Goal: Task Accomplishment & Management: Manage account settings

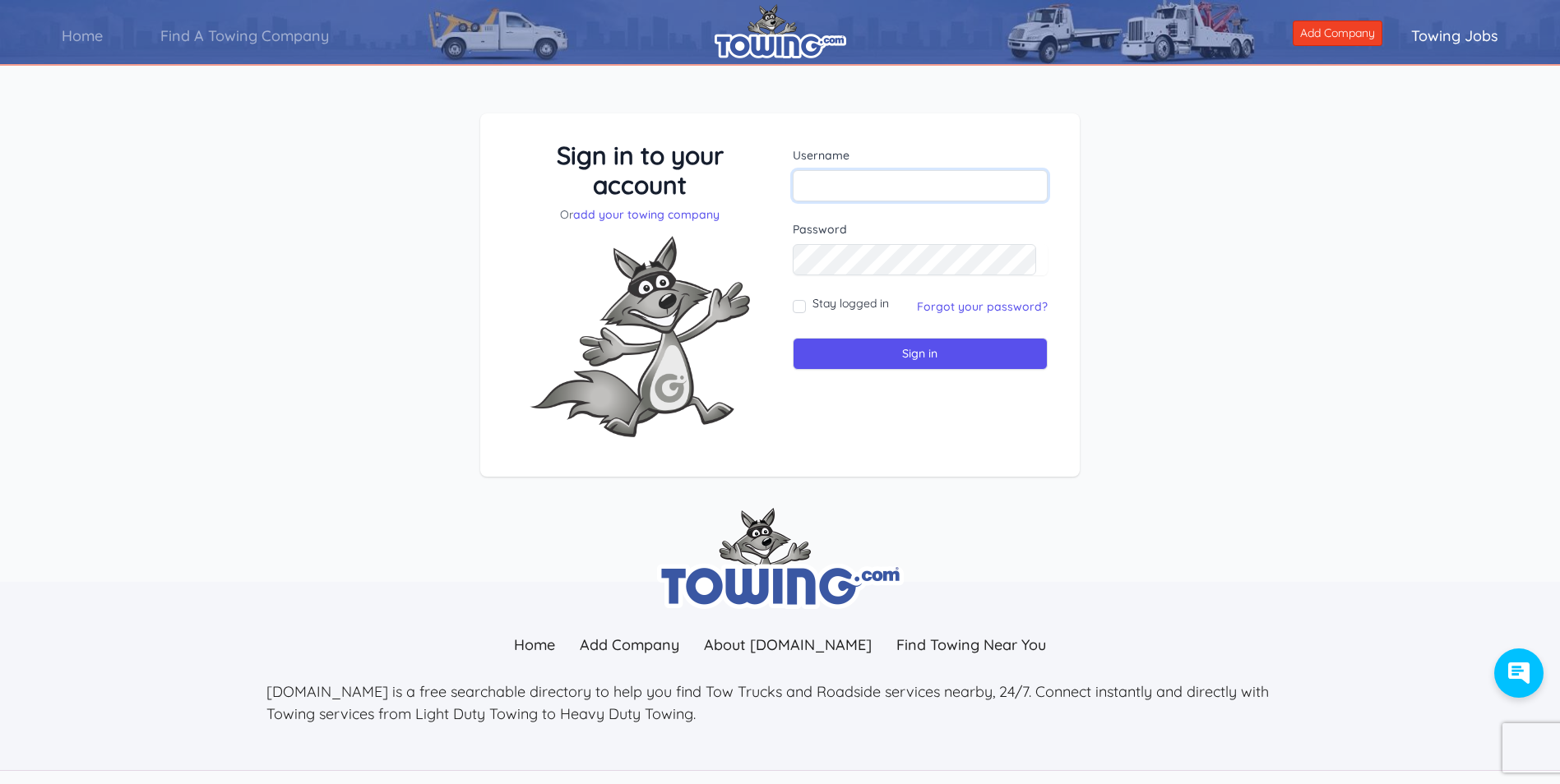
click at [961, 189] on input "text" at bounding box center [920, 185] width 255 height 31
type input "mdhitch@zoominternet.net"
click at [792, 337] on input "Sign in" at bounding box center [920, 353] width 255 height 32
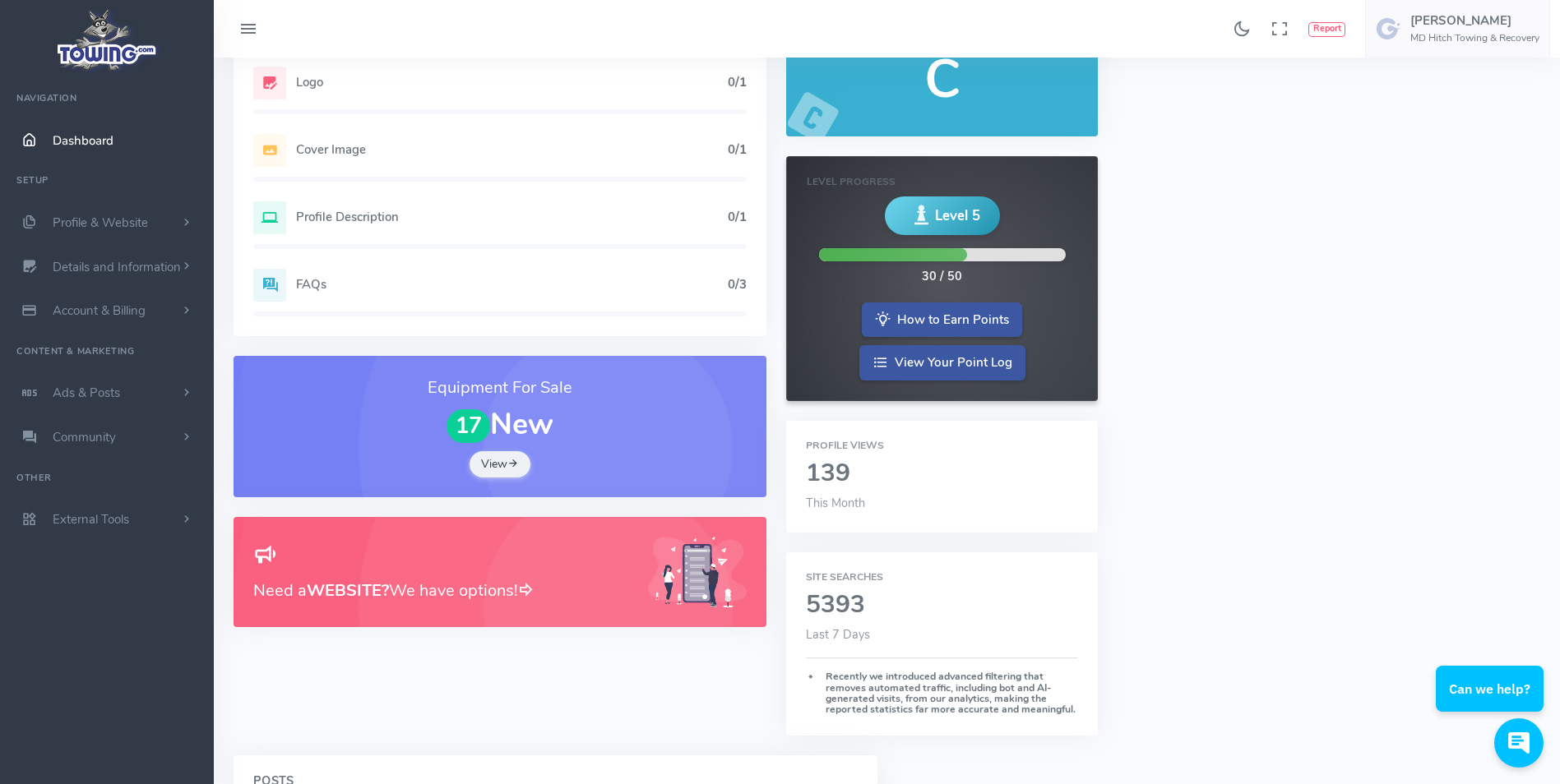
scroll to position [165, 0]
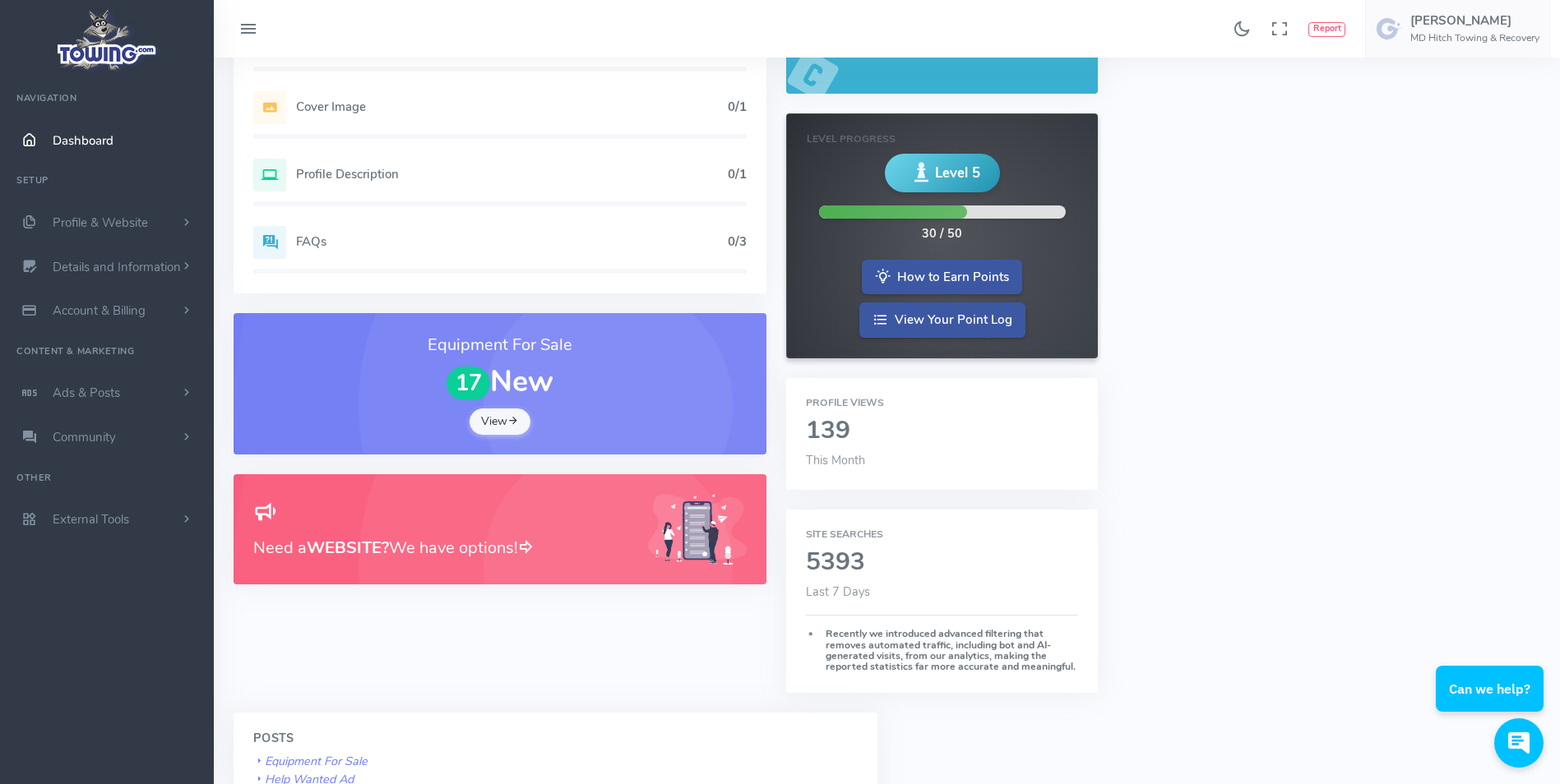
click at [518, 421] on icon at bounding box center [513, 421] width 12 height 16
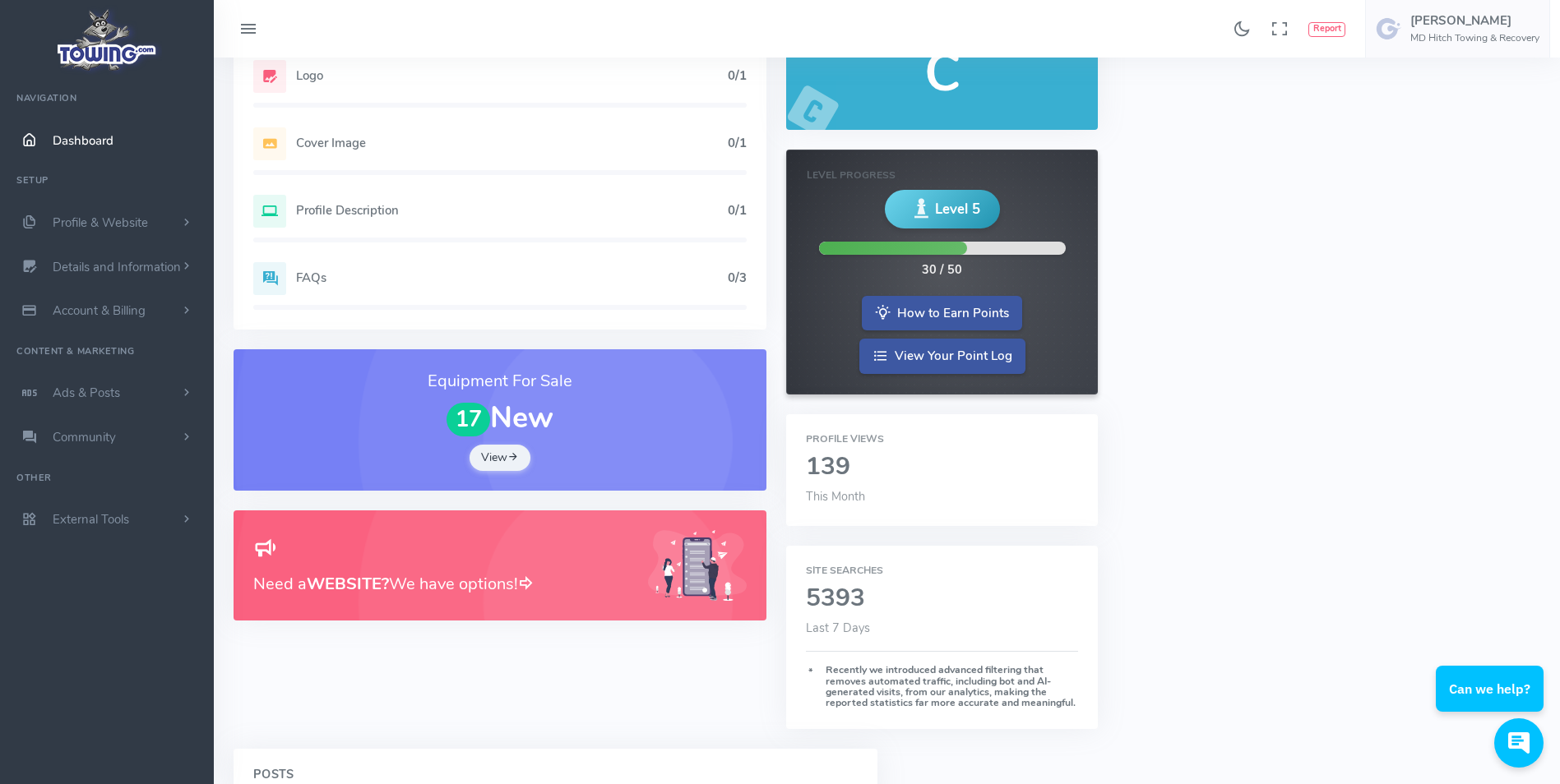
scroll to position [0, 0]
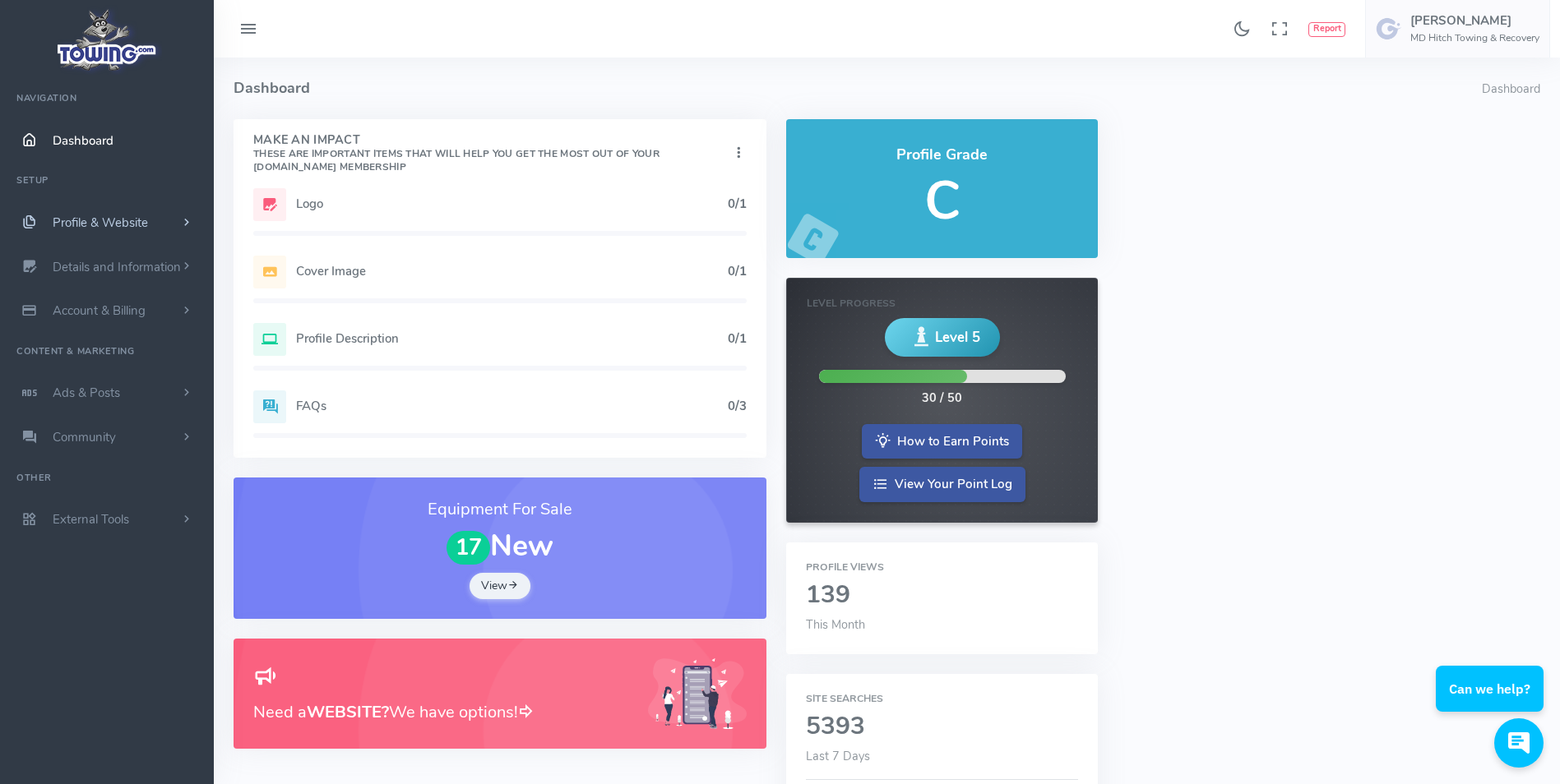
click at [88, 212] on link "Profile & Website" at bounding box center [106, 222] width 213 height 45
click at [112, 251] on link "Homepage Content" at bounding box center [127, 254] width 173 height 33
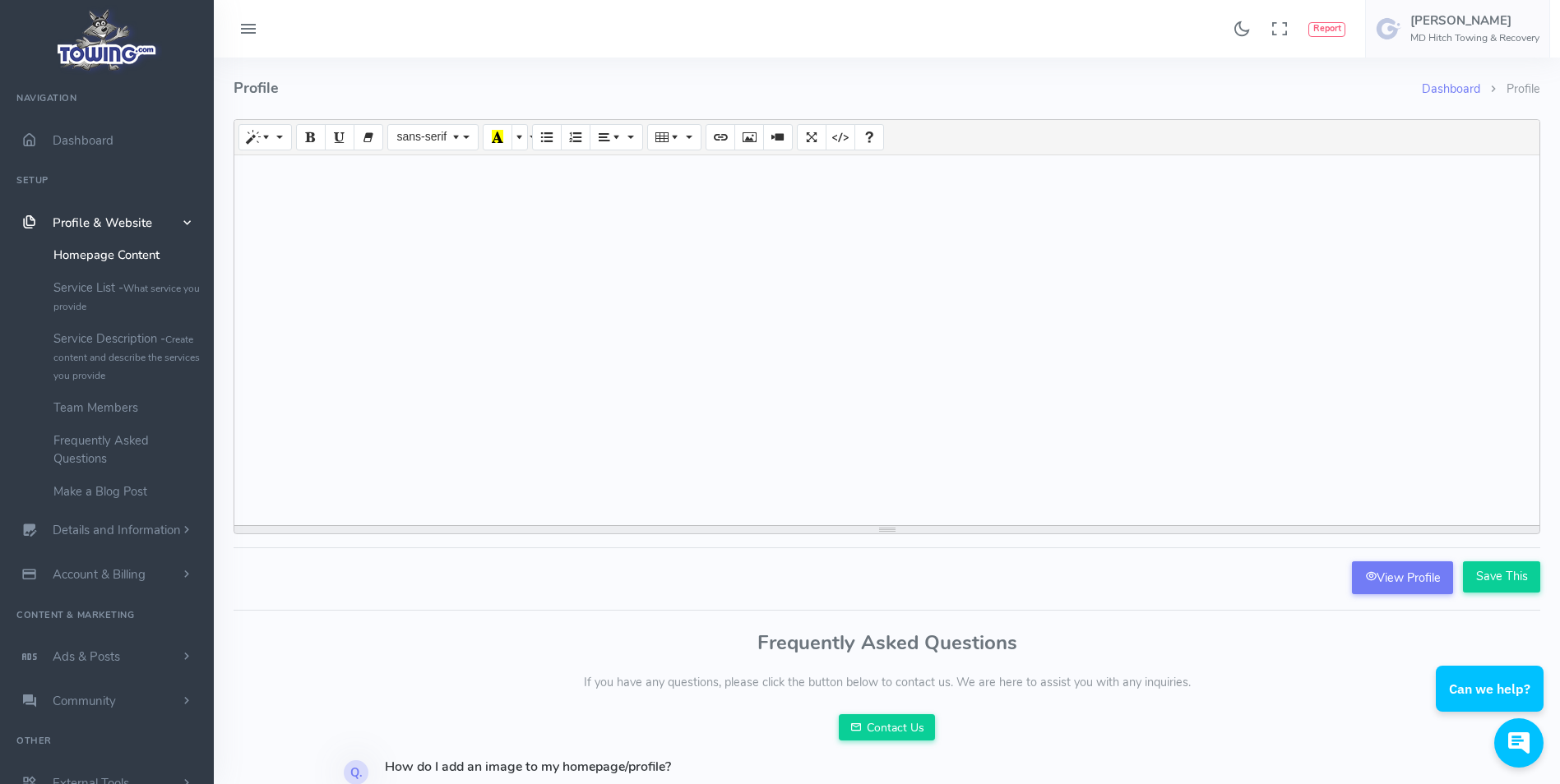
click at [475, 241] on div at bounding box center [887, 339] width 1305 height 370
click at [121, 563] on span "Account & Billing" at bounding box center [99, 560] width 93 height 17
click at [107, 575] on span "Ads & Posts" at bounding box center [86, 569] width 68 height 17
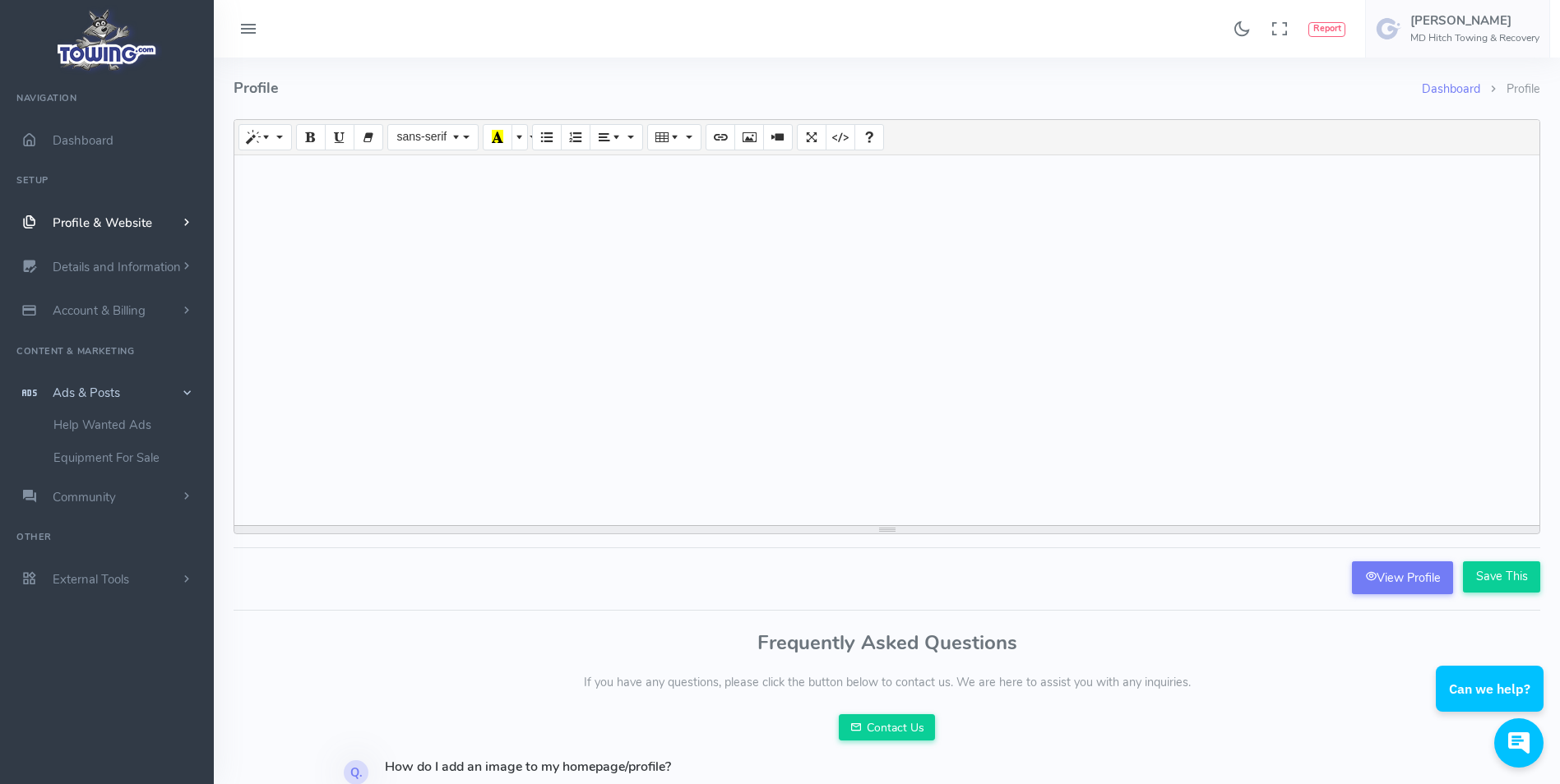
click at [188, 390] on span "scrollable content" at bounding box center [187, 392] width 17 height 15
click at [160, 520] on link "External Tools" at bounding box center [106, 519] width 213 height 45
click at [161, 440] on link "Community" at bounding box center [106, 437] width 213 height 45
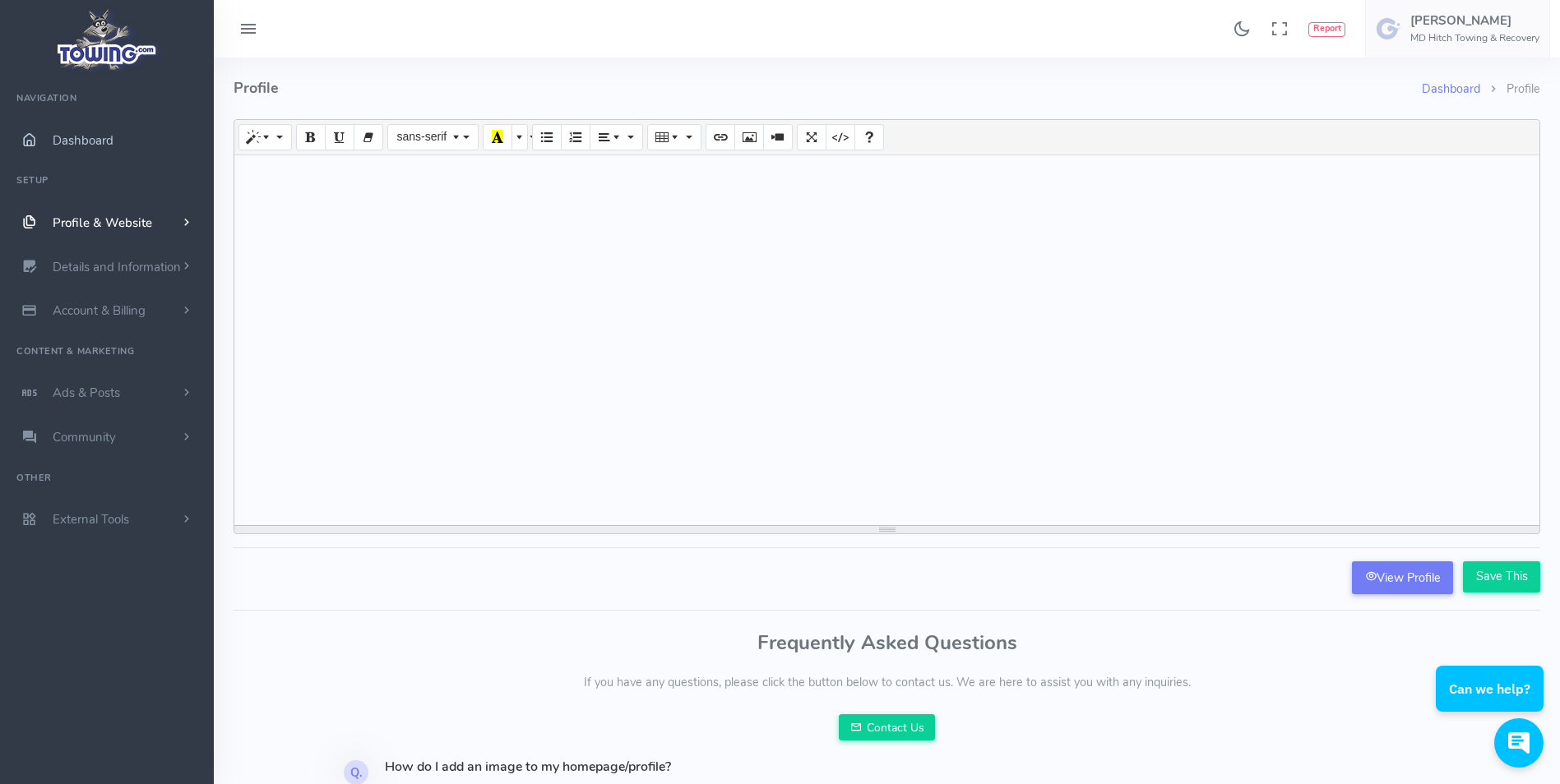
click at [69, 133] on span "Dashboard" at bounding box center [82, 140] width 61 height 17
click at [25, 136] on icon "scrollable content" at bounding box center [28, 140] width 41 height 17
click at [256, 28] on icon at bounding box center [248, 30] width 20 height 26
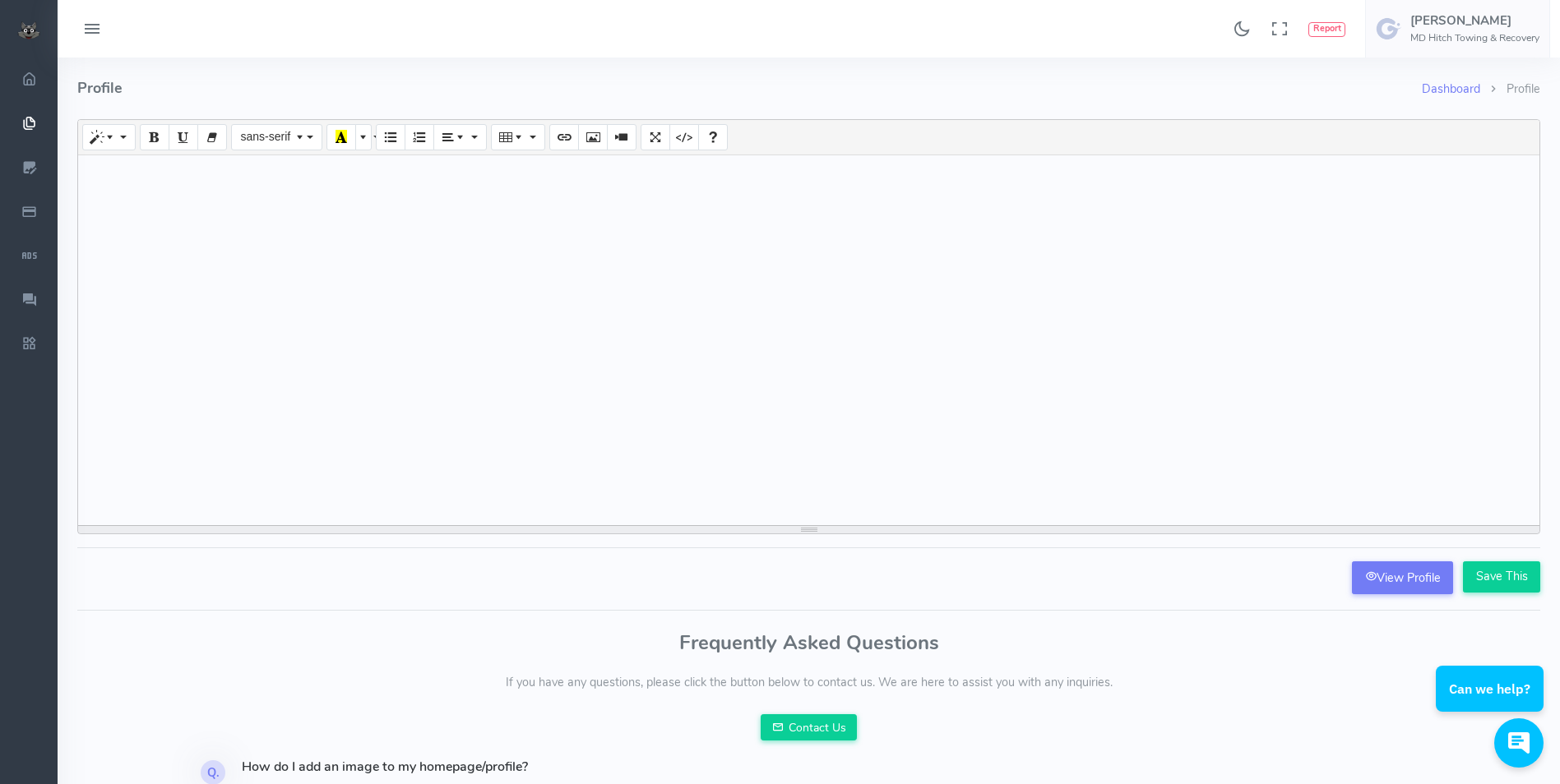
click at [80, 32] on button at bounding box center [92, 29] width 50 height 32
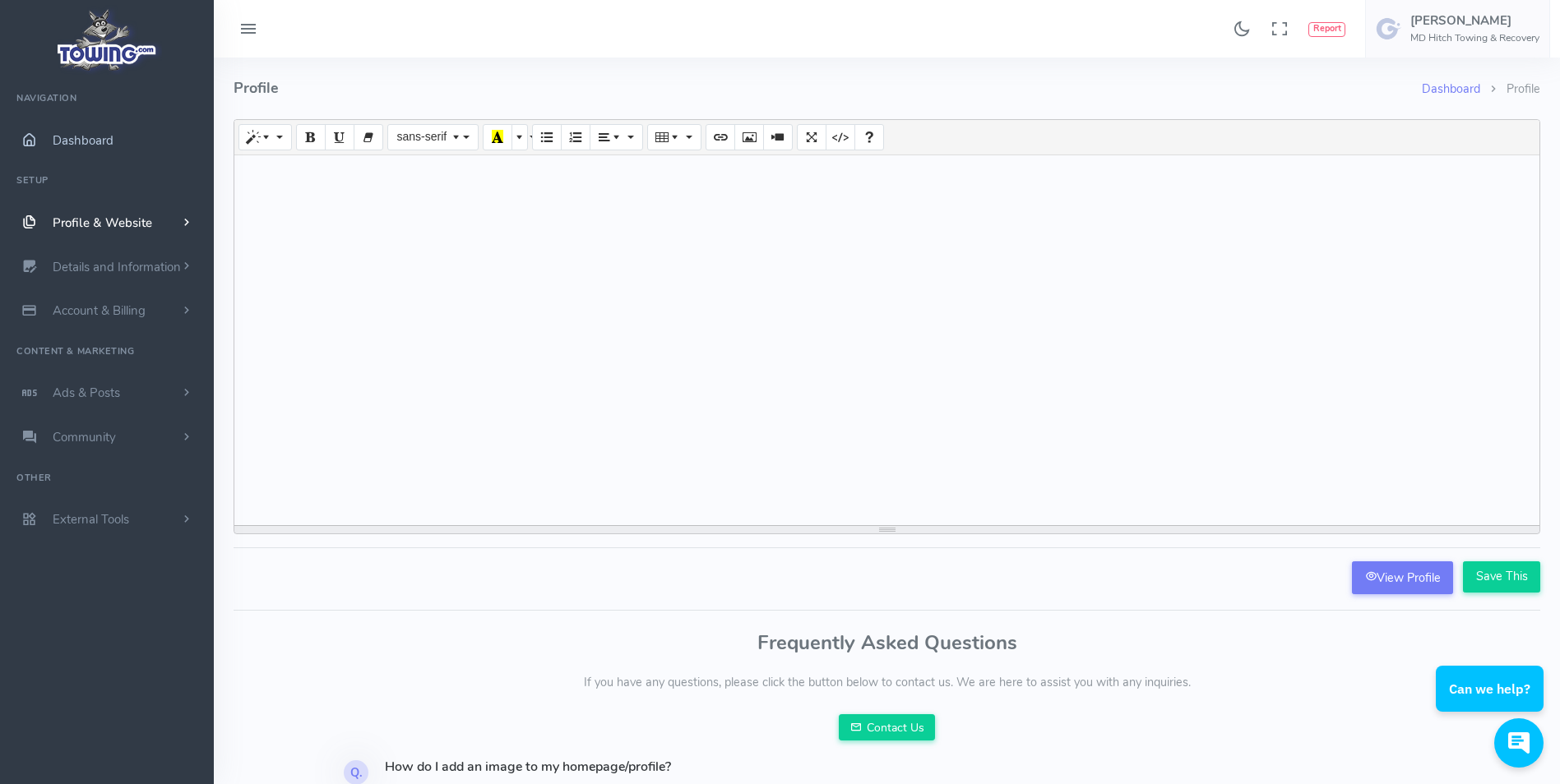
click at [29, 136] on icon "scrollable content" at bounding box center [28, 140] width 41 height 17
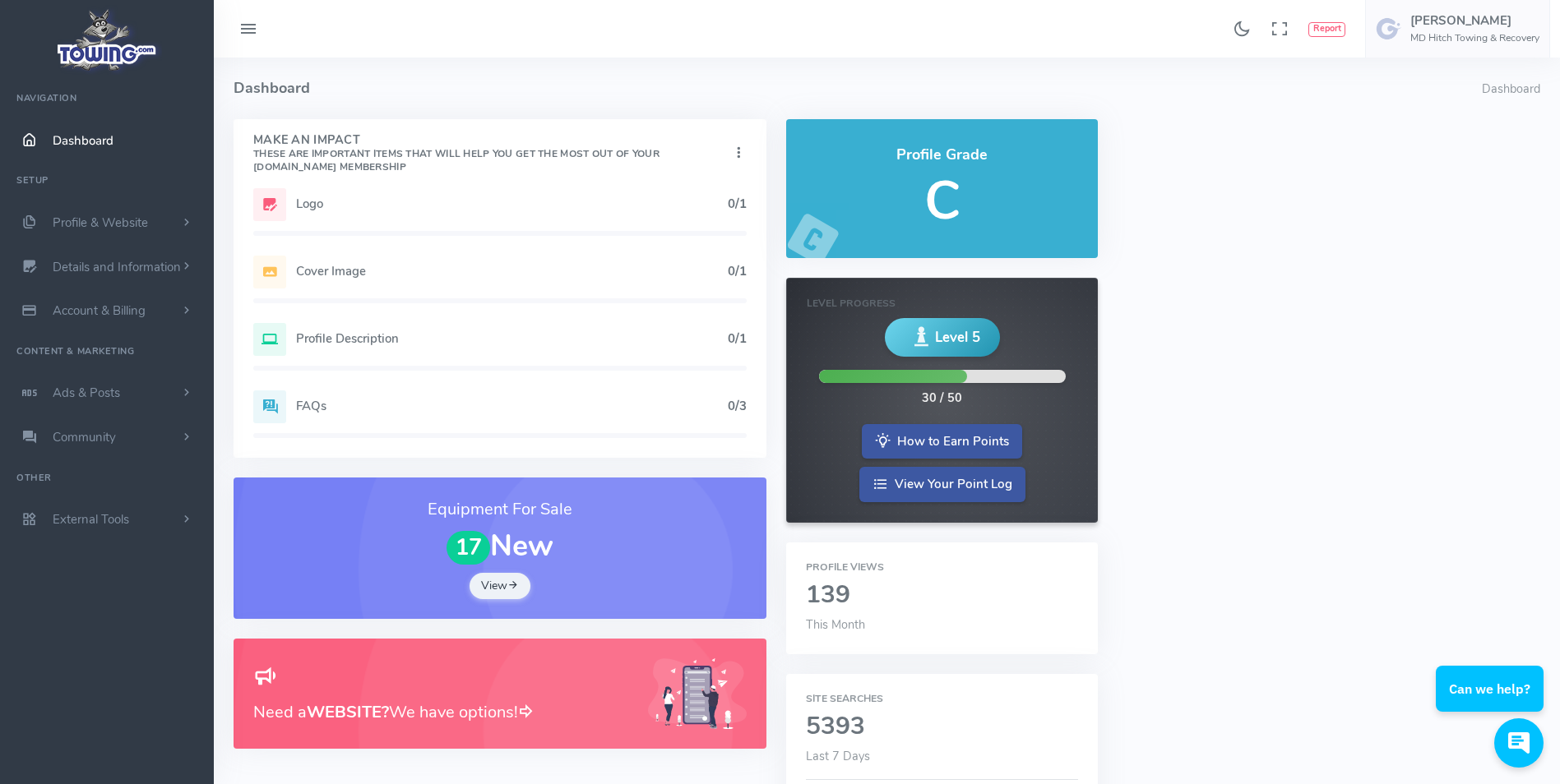
click at [518, 212] on div "Logo 0/1" at bounding box center [499, 204] width 494 height 33
click at [477, 265] on h5 "Cover Image" at bounding box center [511, 271] width 432 height 13
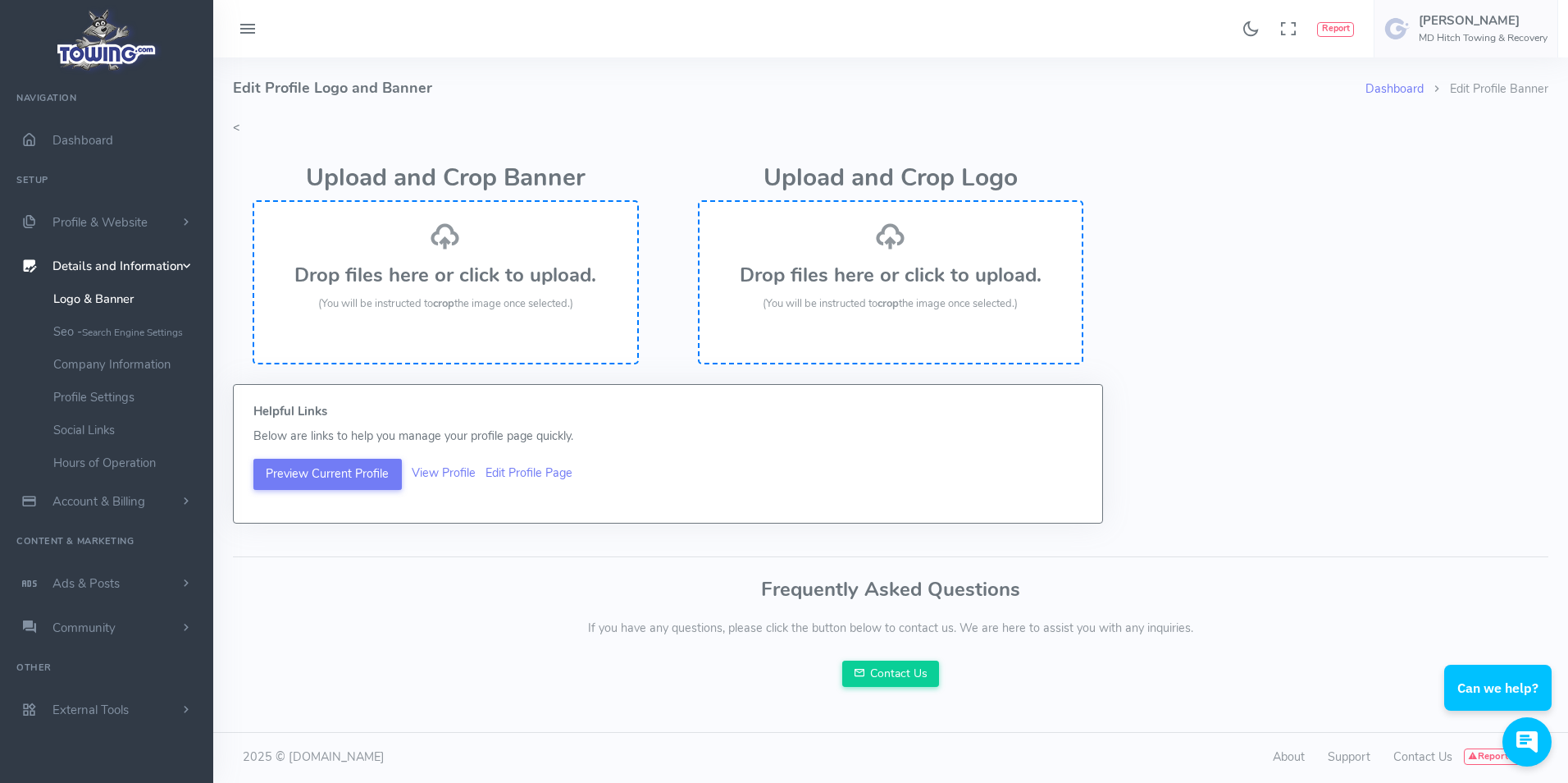
click at [475, 266] on h3 "Drop files here or click to upload." at bounding box center [446, 276] width 351 height 22
click at [418, 249] on div "Drop files here or click to upload. (You will be instructed to crop the image o…" at bounding box center [446, 267] width 351 height 92
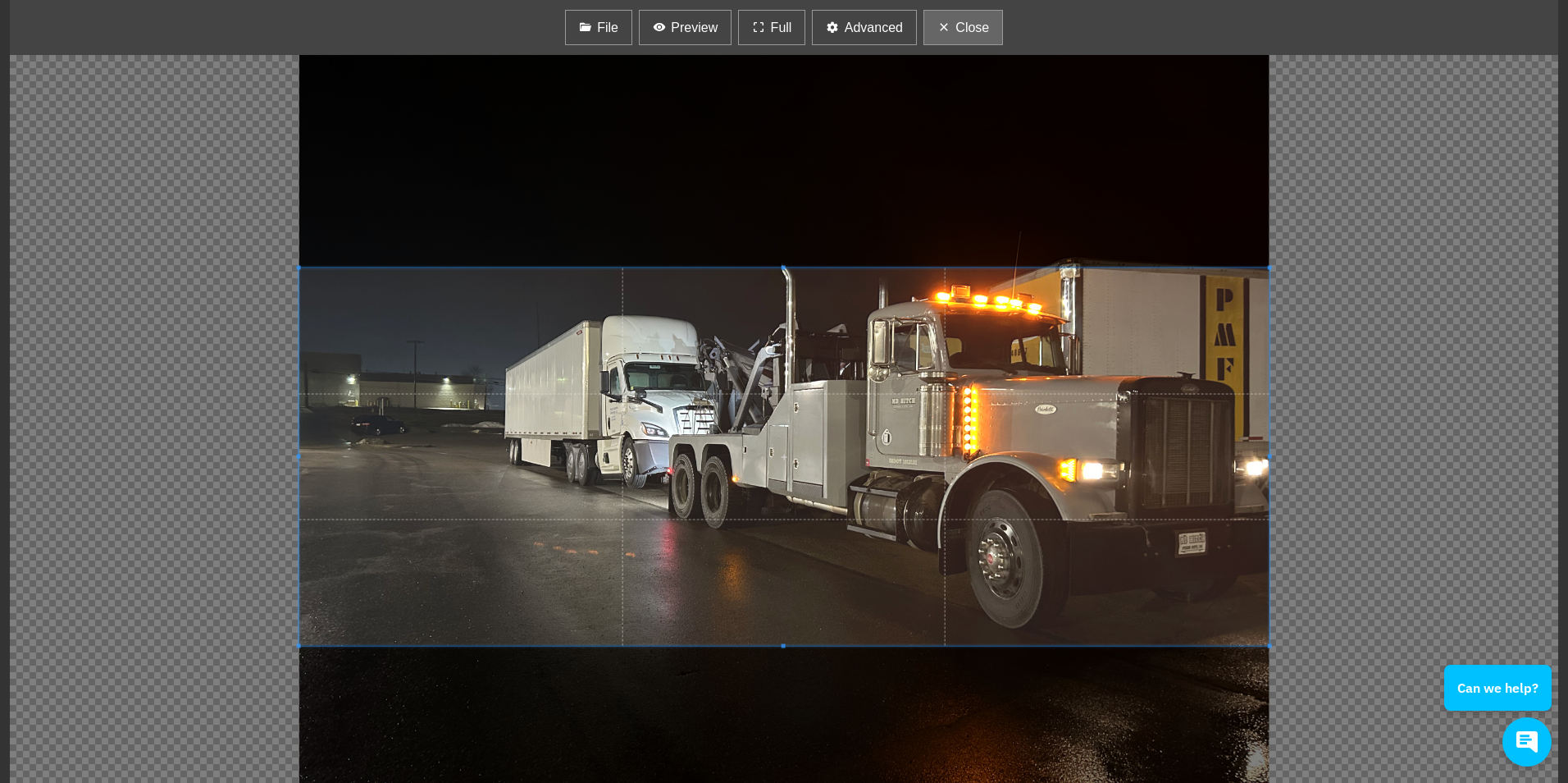
click at [965, 37] on span "Close" at bounding box center [972, 28] width 34 height 20
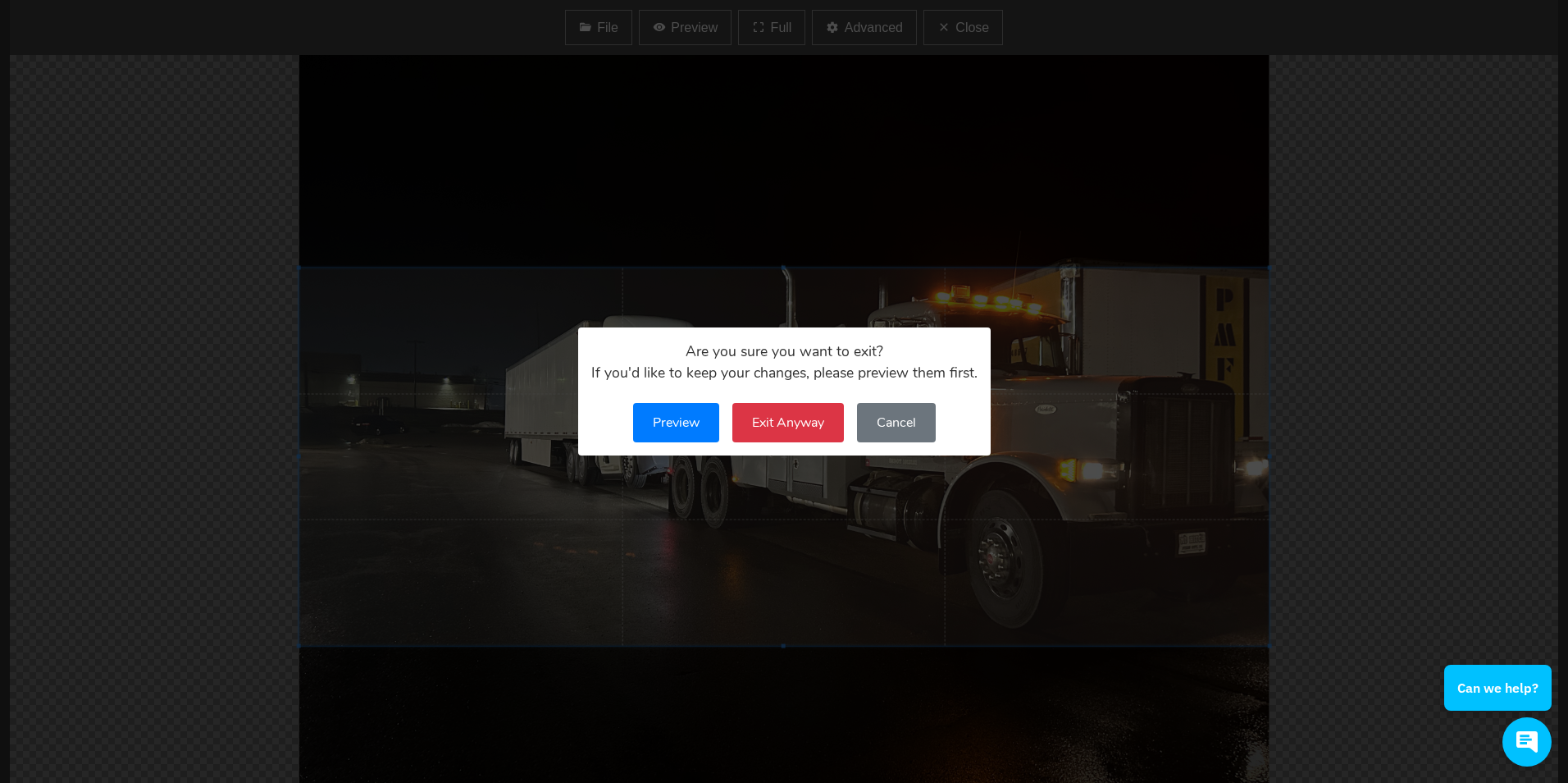
click at [911, 417] on button "Cancel" at bounding box center [895, 422] width 78 height 40
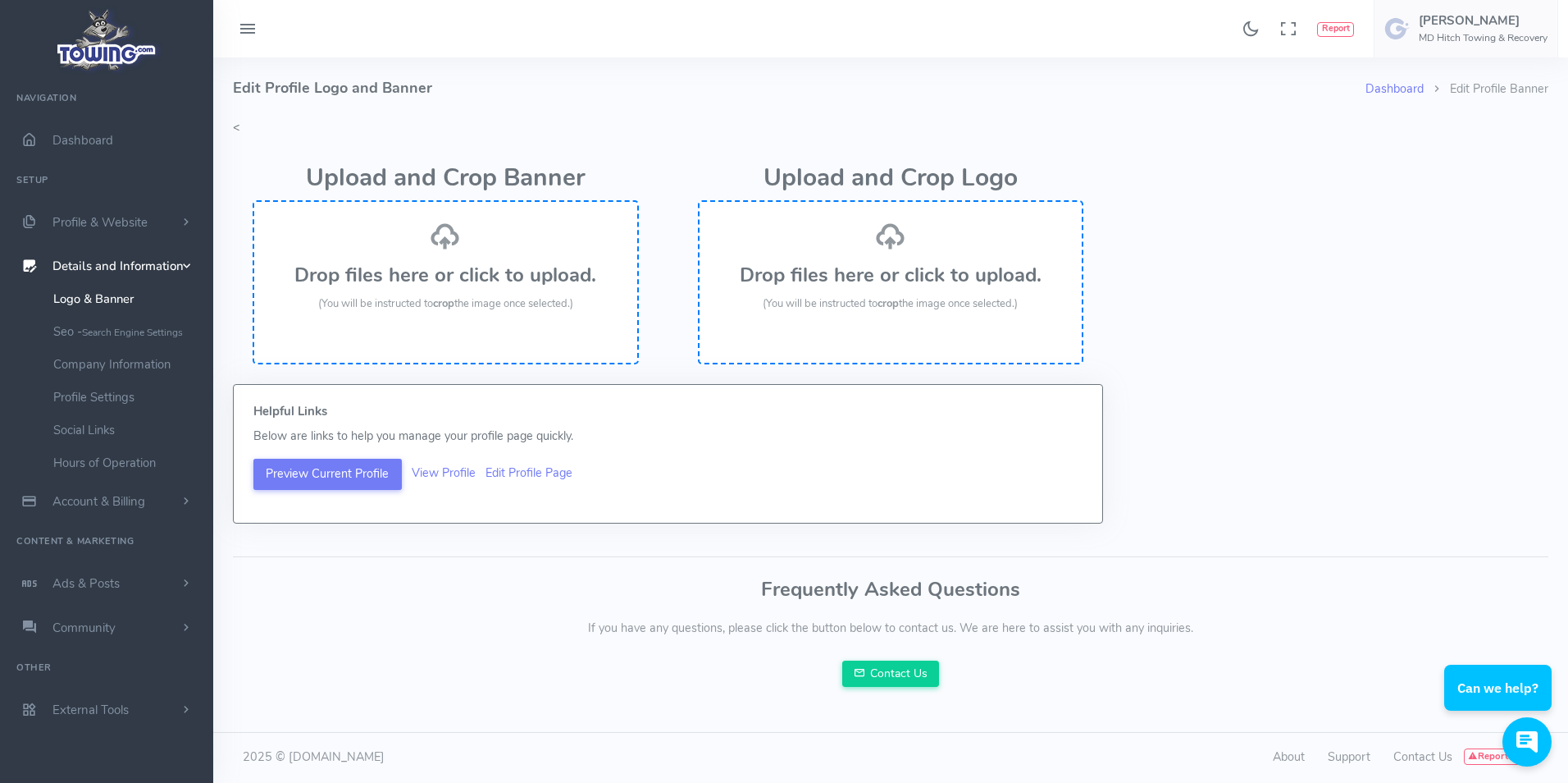
click at [463, 265] on h3 "Drop files here or click to upload." at bounding box center [446, 276] width 351 height 22
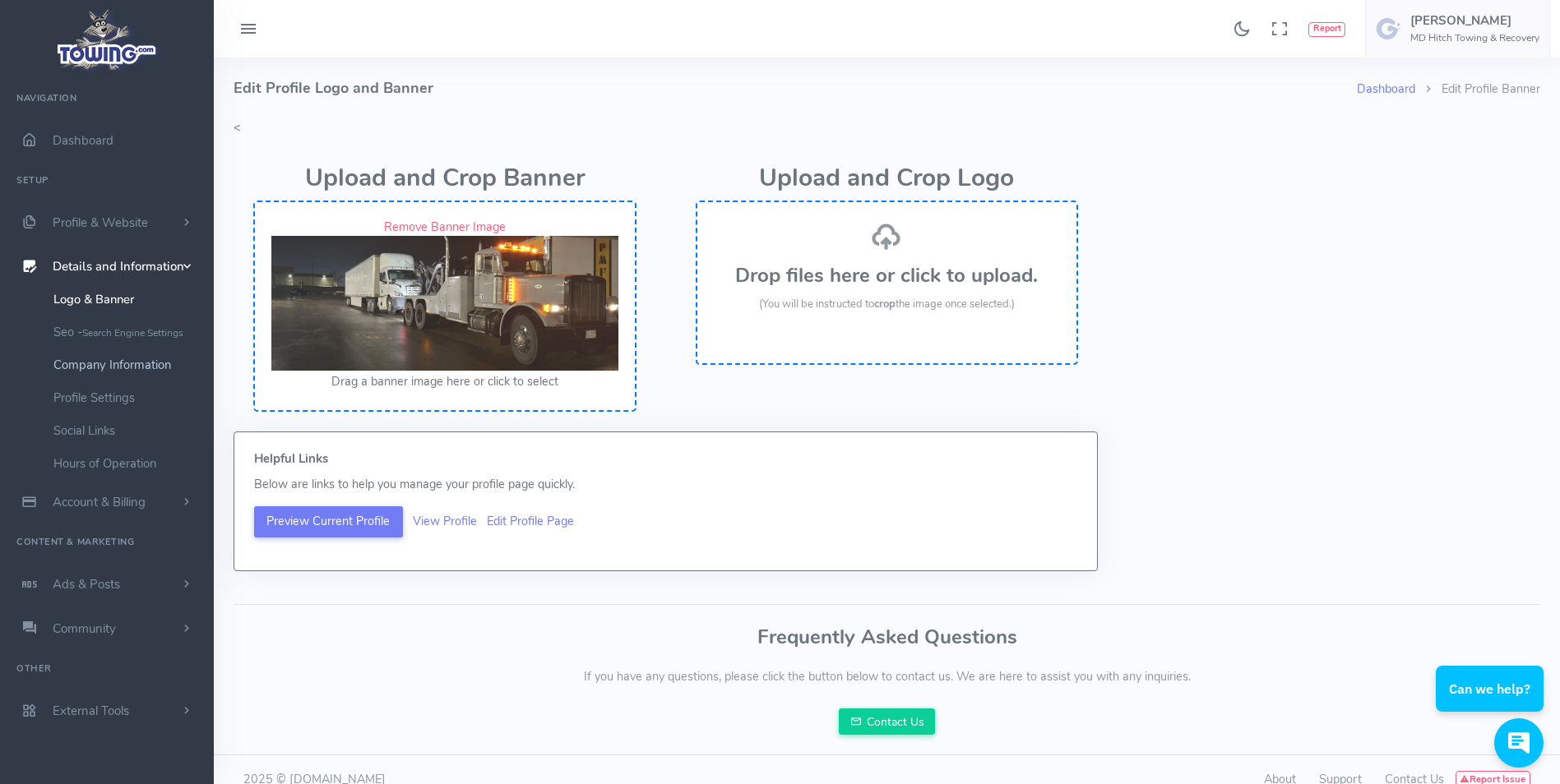
click at [136, 369] on link "Company Information" at bounding box center [127, 364] width 173 height 33
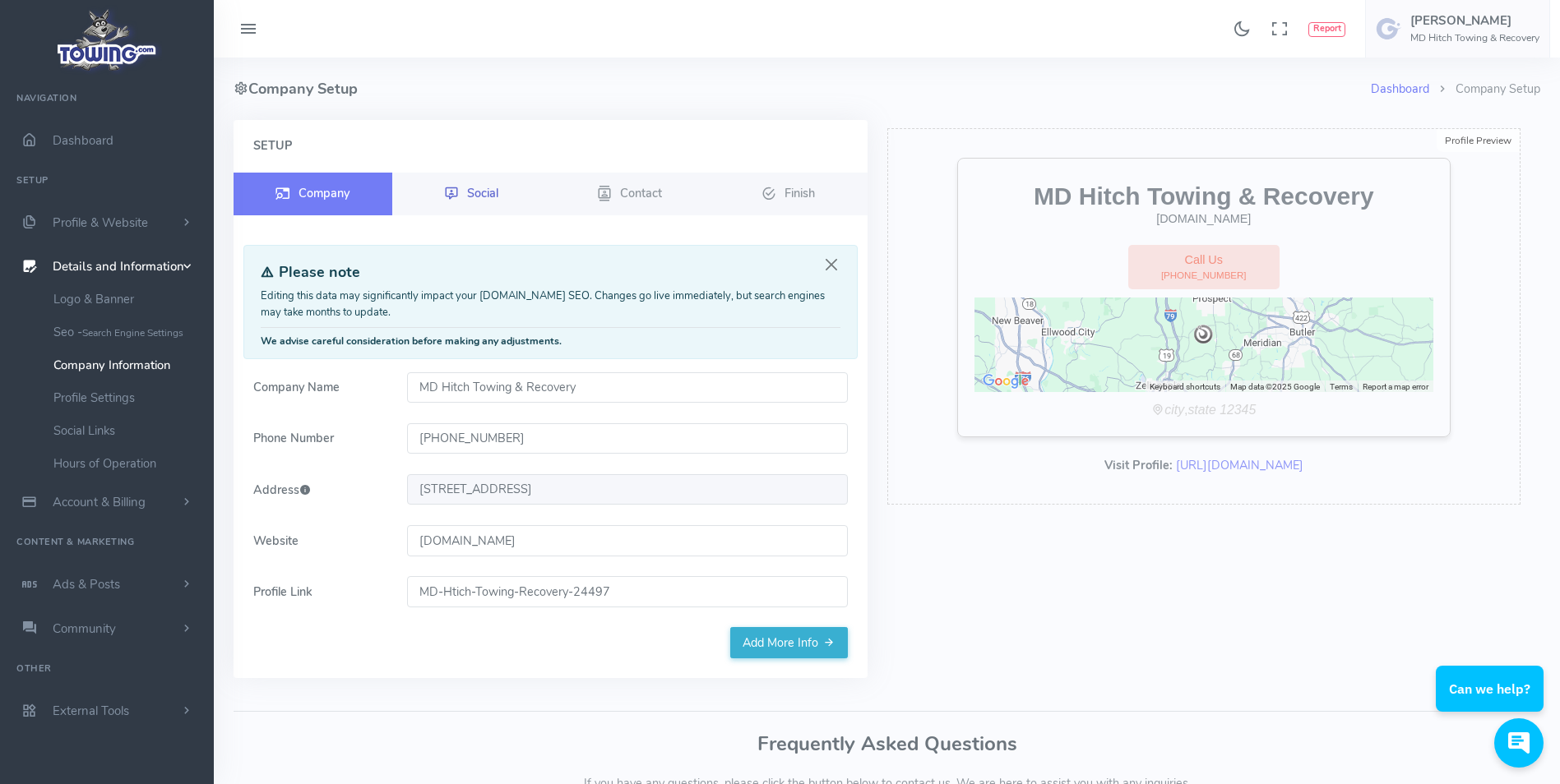
click at [488, 193] on span "Social" at bounding box center [482, 192] width 31 height 17
click at [119, 292] on link "Logo & Banner" at bounding box center [127, 299] width 173 height 33
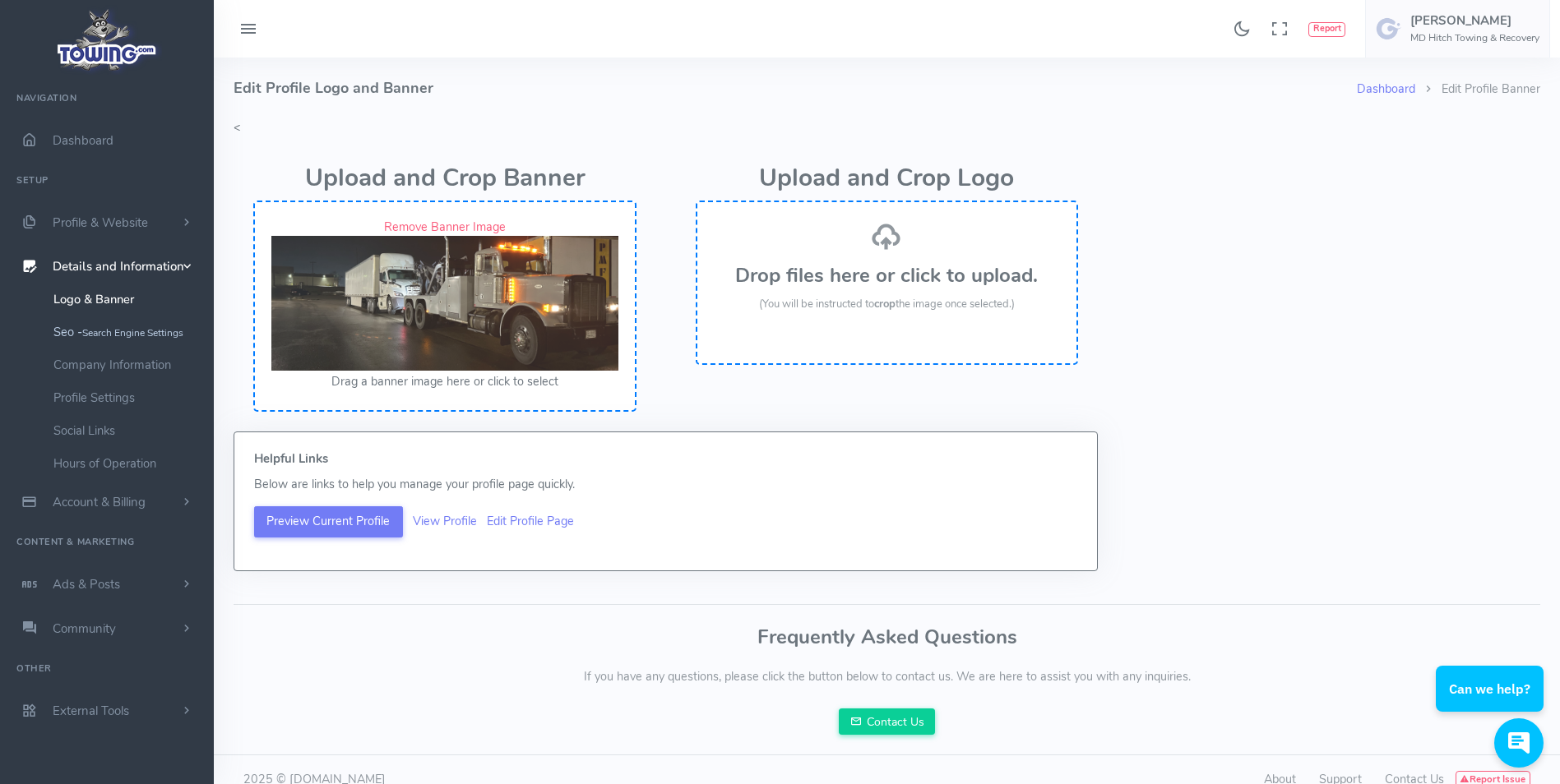
click at [139, 335] on small "Search Engine Settings" at bounding box center [133, 332] width 101 height 13
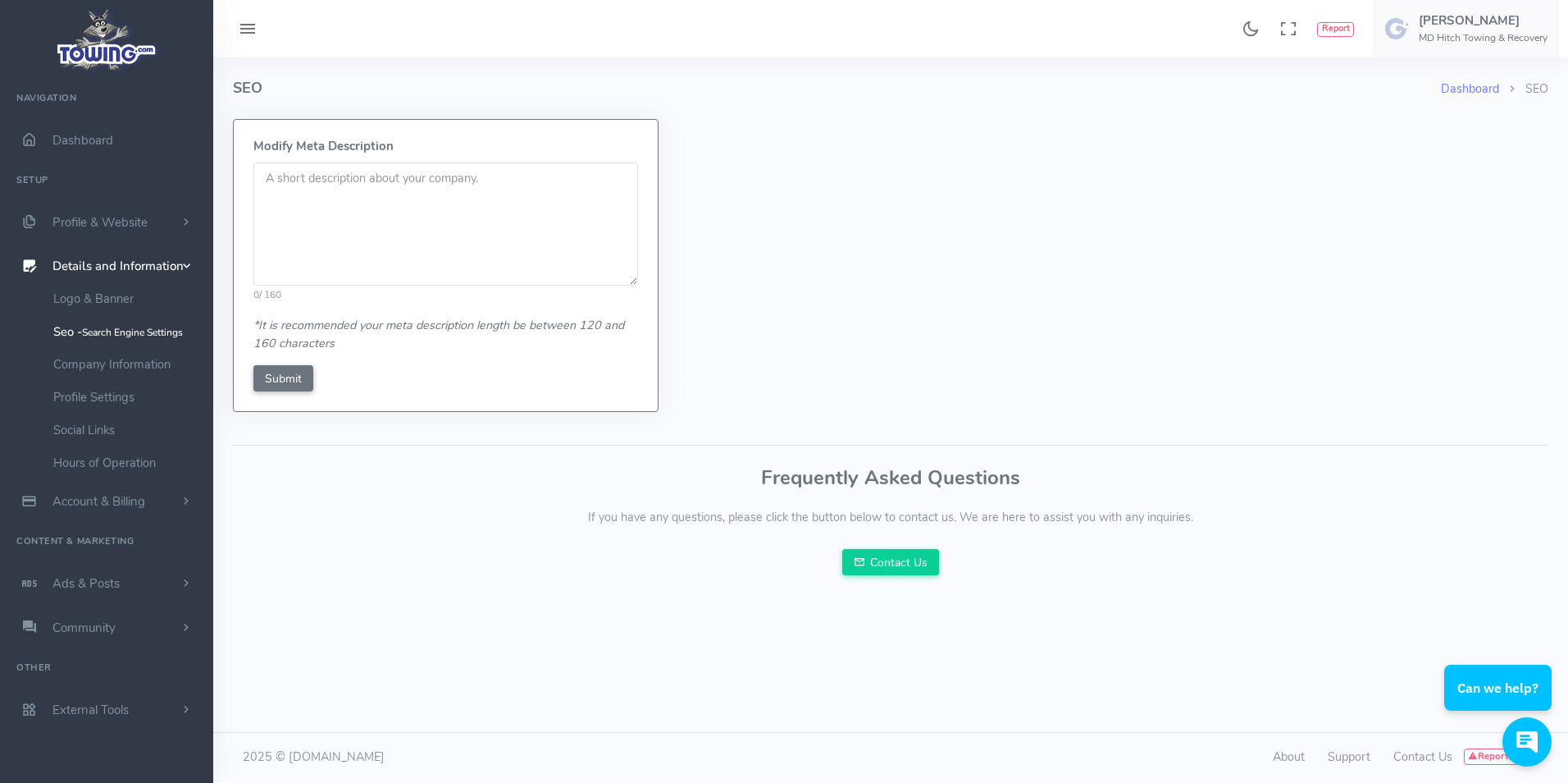
click at [304, 222] on textarea at bounding box center [446, 224] width 384 height 123
click at [537, 182] on textarea "We offer medium/heavy duty towing, recovery, and roadside service" at bounding box center [446, 224] width 384 height 123
click at [607, 178] on textarea "We offer medium/heavy duty towing, recovery, roadside service" at bounding box center [446, 224] width 384 height 123
click at [600, 180] on textarea "We offer medium/heavy duty towing, recovery, roadside service, and garage" at bounding box center [446, 224] width 384 height 123
click at [460, 205] on textarea "We offer medium/heavy duty towing, recovery, roadside, and garage" at bounding box center [446, 224] width 384 height 123
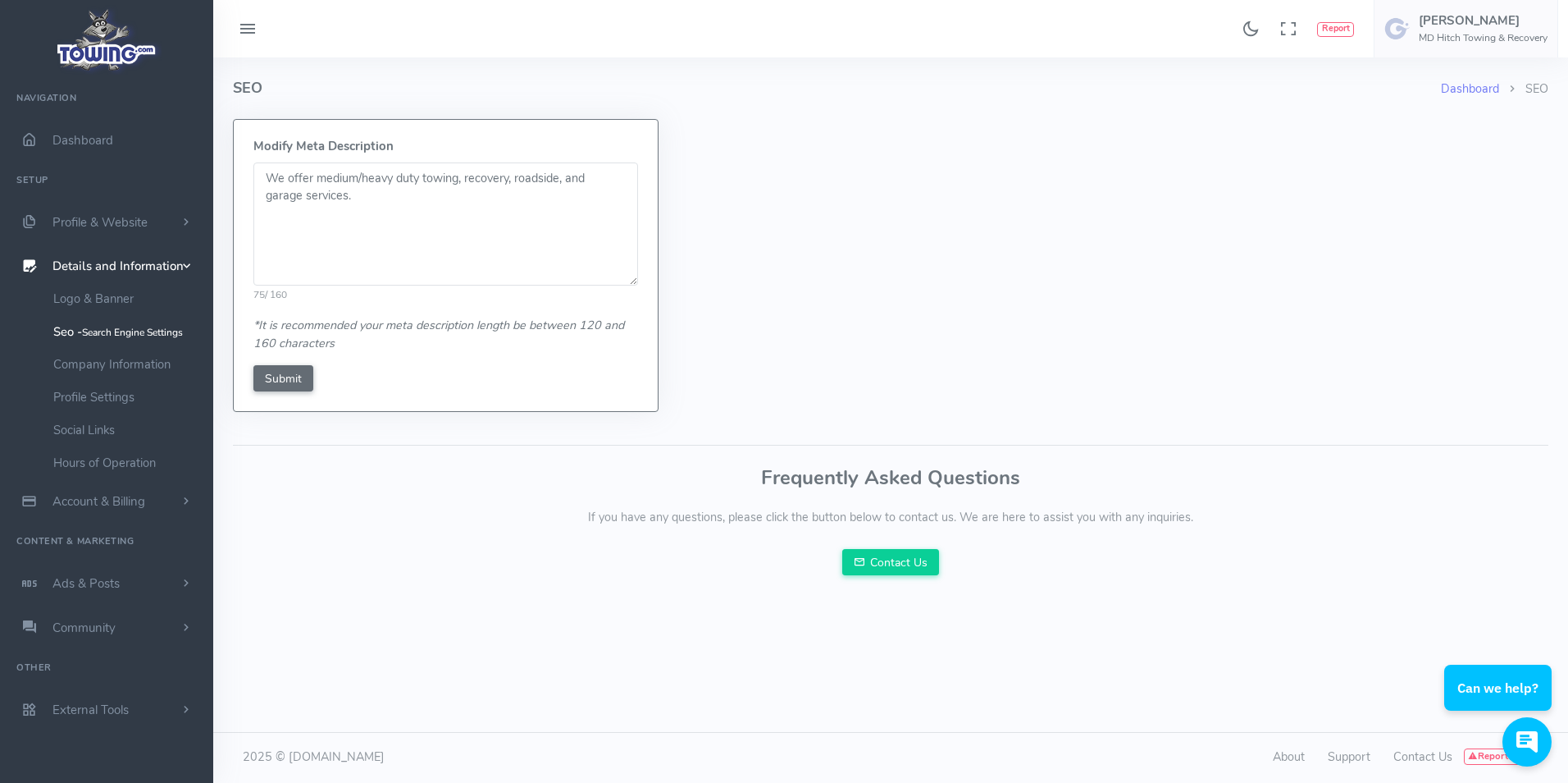
type textarea "We offer medium/heavy duty towing, recovery, roadside, and garage services."
click at [283, 386] on input "Submit" at bounding box center [283, 378] width 59 height 26
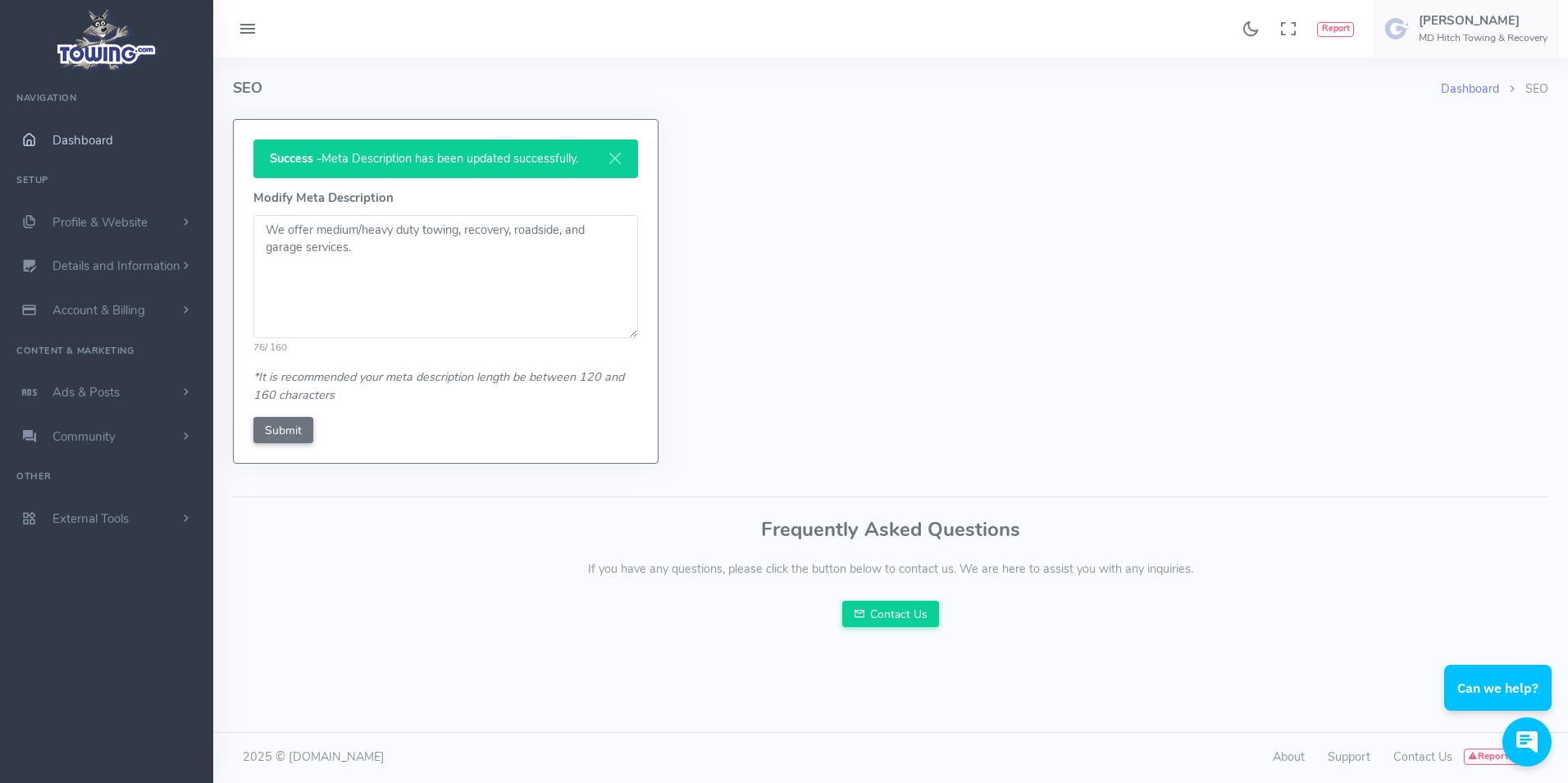
click at [63, 132] on span "Dashboard" at bounding box center [82, 140] width 60 height 17
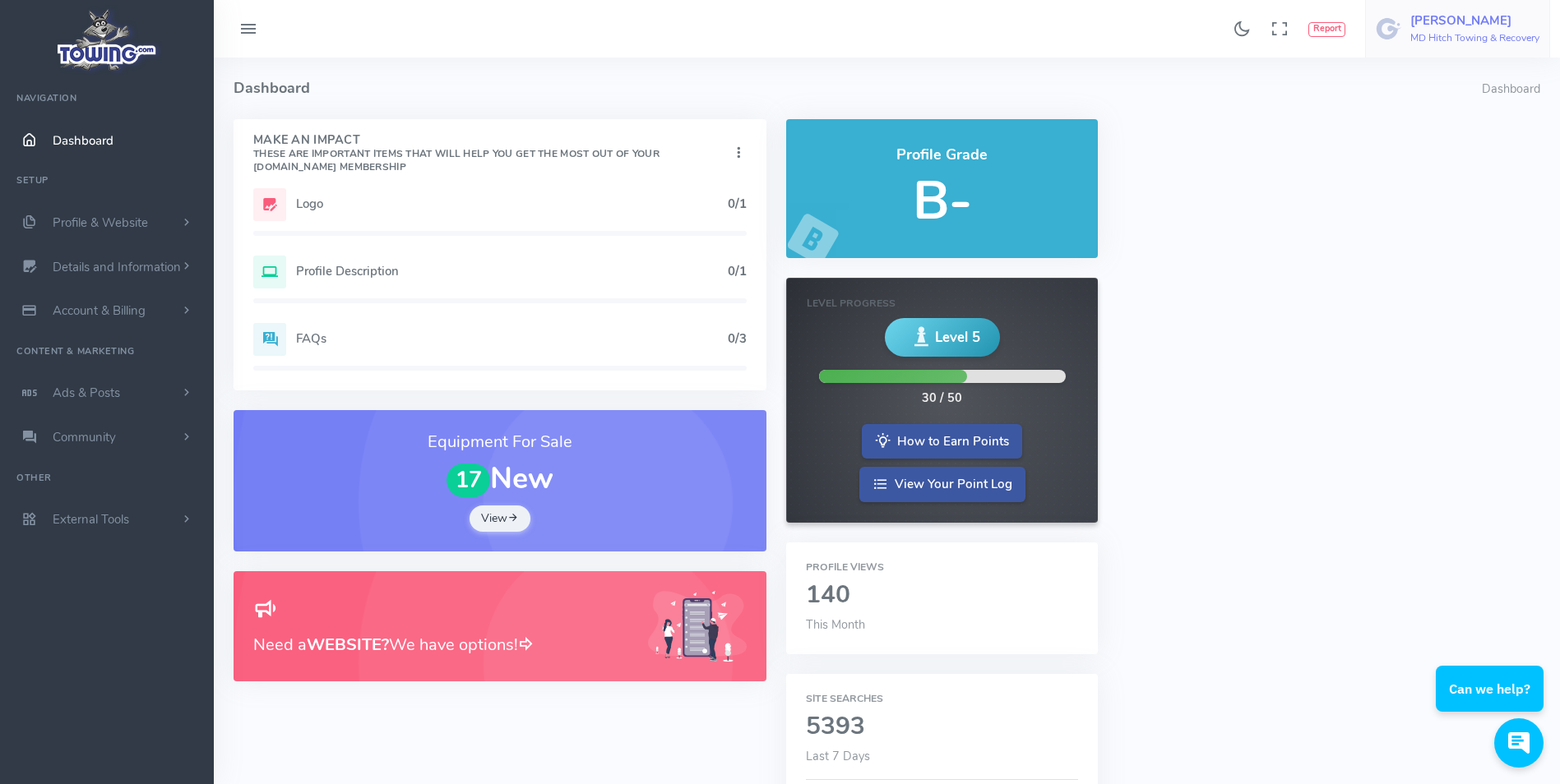
click at [1534, 36] on h6 "MD Hitch Towing & Recovery" at bounding box center [1475, 38] width 129 height 11
click at [1455, 160] on span "Logout" at bounding box center [1445, 157] width 37 height 17
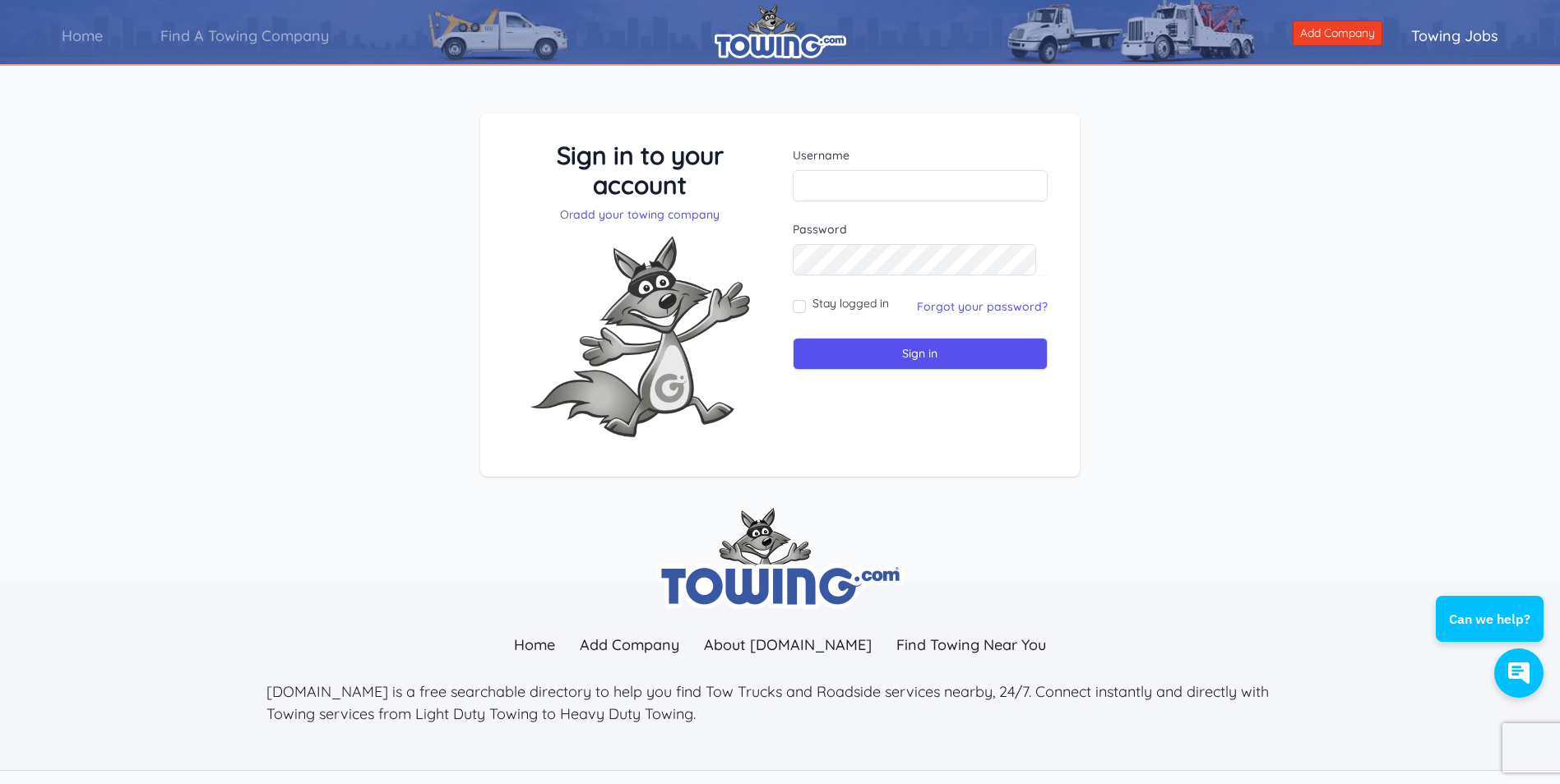
click at [1484, 41] on link "Towing Jobs" at bounding box center [1455, 35] width 145 height 47
